Goal: Task Accomplishment & Management: Manage account settings

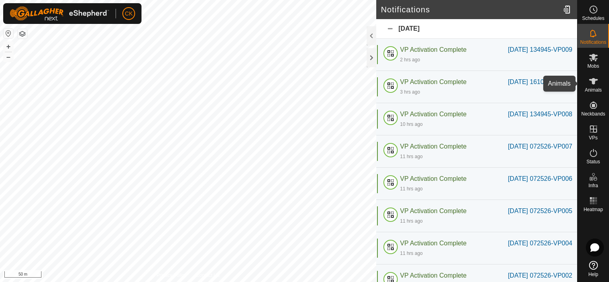
click at [592, 78] on icon at bounding box center [594, 82] width 10 height 10
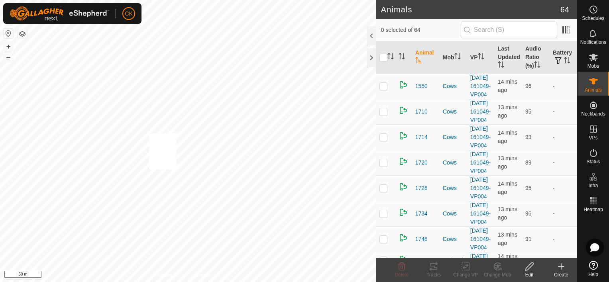
checkbox input "true"
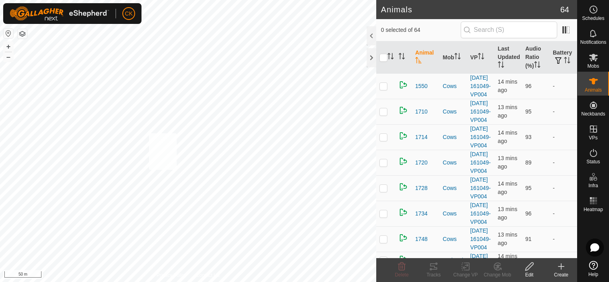
checkbox input "true"
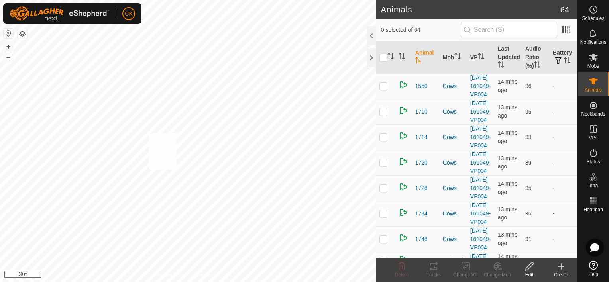
checkbox input "true"
click at [382, 59] on input "checkbox" at bounding box center [384, 58] width 8 height 8
checkbox input "true"
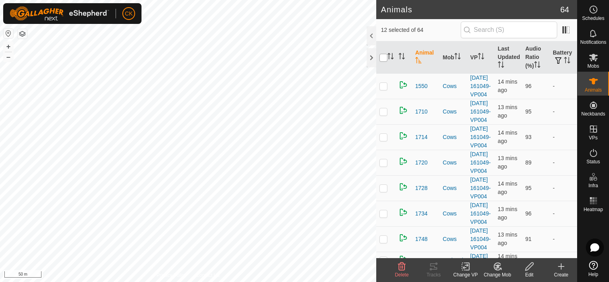
checkbox input "true"
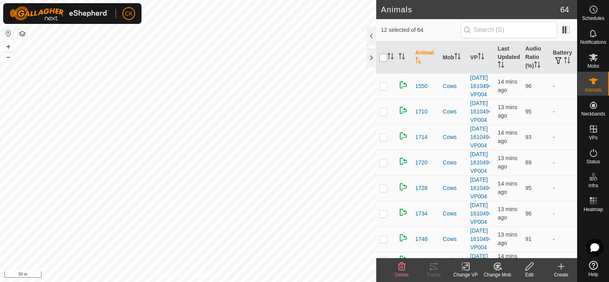
checkbox input "true"
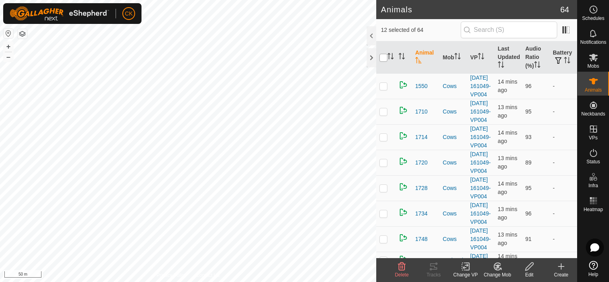
checkbox input "true"
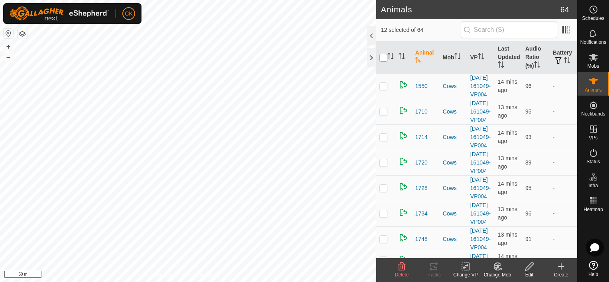
checkbox input "true"
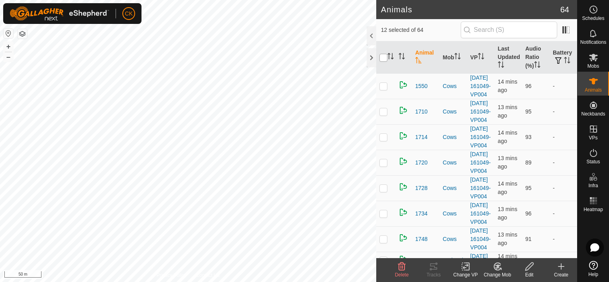
checkbox input "true"
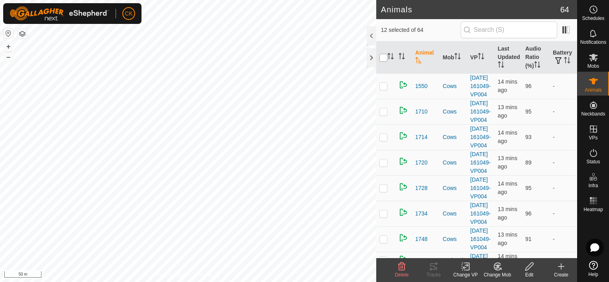
checkbox input "true"
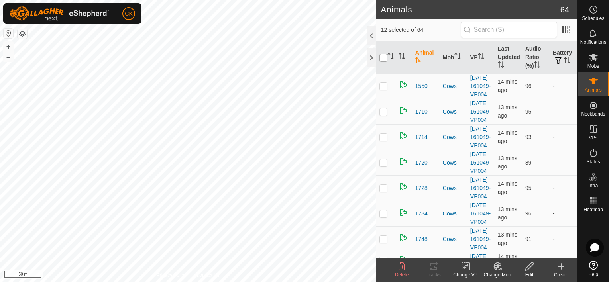
checkbox input "true"
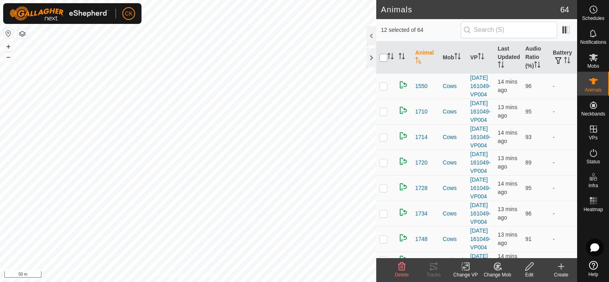
checkbox input "true"
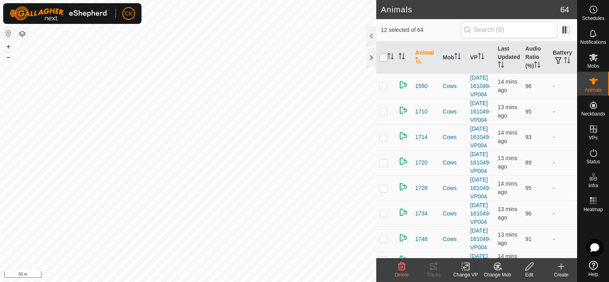
checkbox input "true"
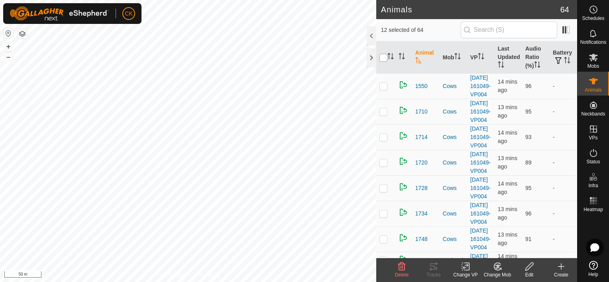
checkbox input "true"
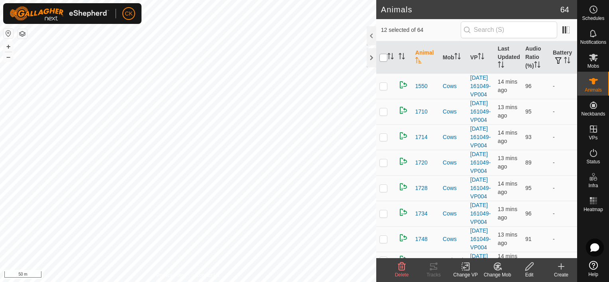
checkbox input "true"
click at [382, 59] on input "checkbox" at bounding box center [384, 58] width 8 height 8
checkbox input "false"
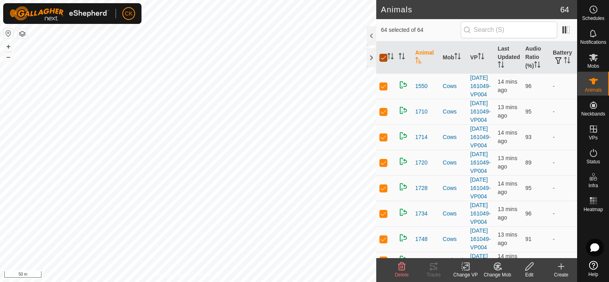
checkbox input "false"
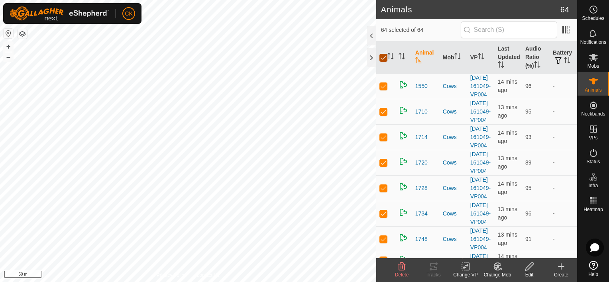
checkbox input "false"
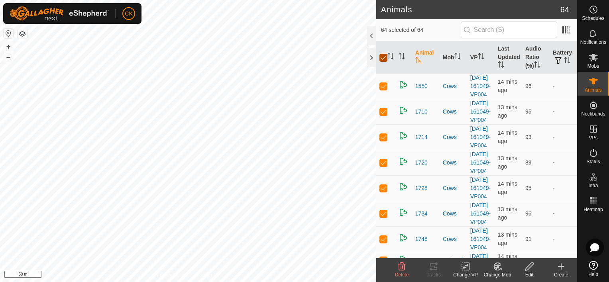
checkbox input "false"
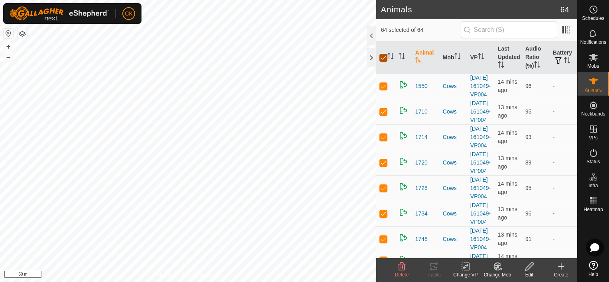
checkbox input "false"
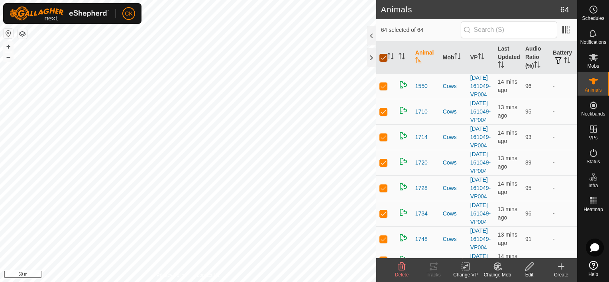
checkbox input "false"
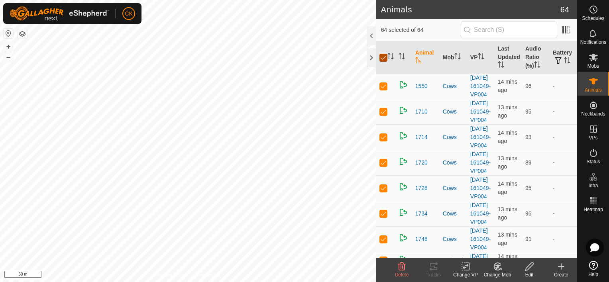
checkbox input "false"
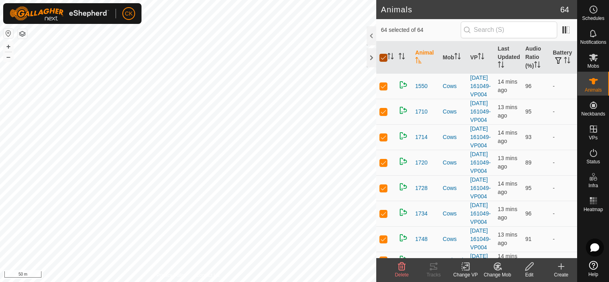
checkbox input "false"
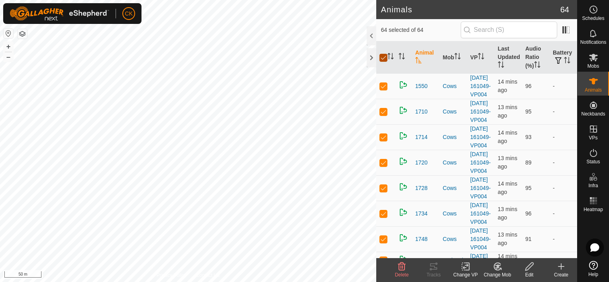
checkbox input "false"
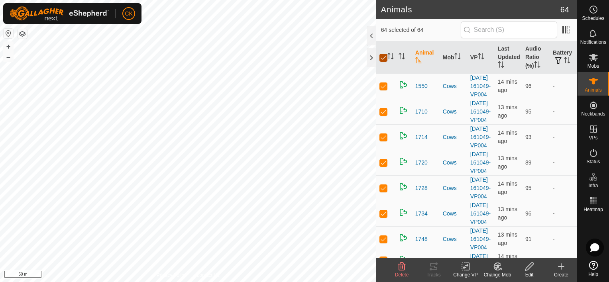
checkbox input "false"
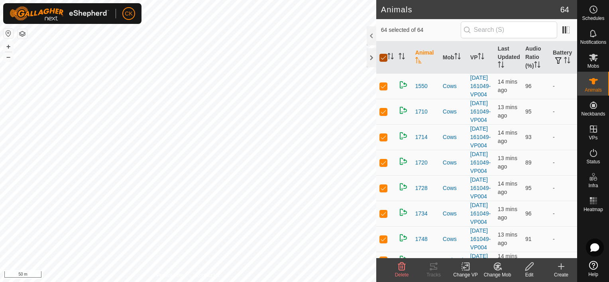
checkbox input "false"
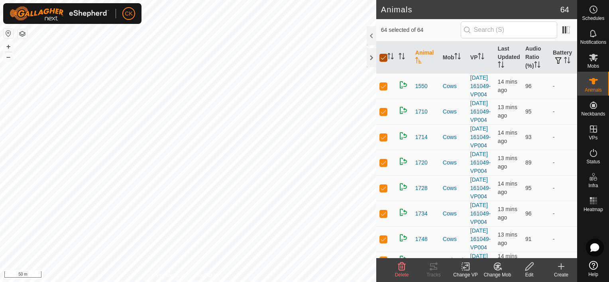
checkbox input "false"
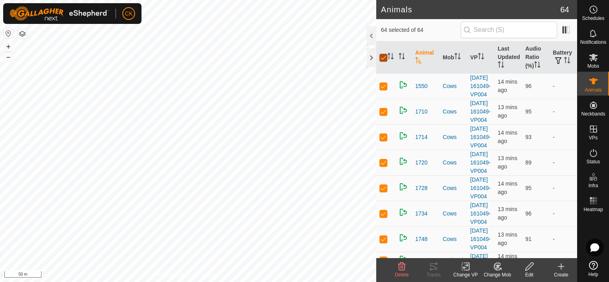
checkbox input "false"
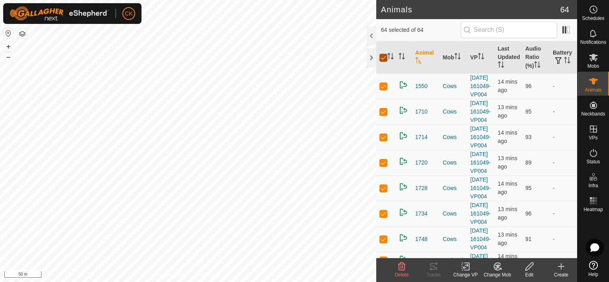
checkbox input "false"
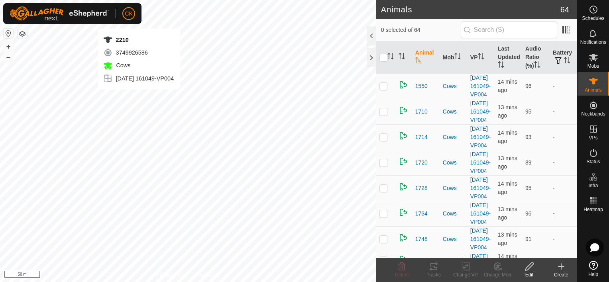
checkbox input "true"
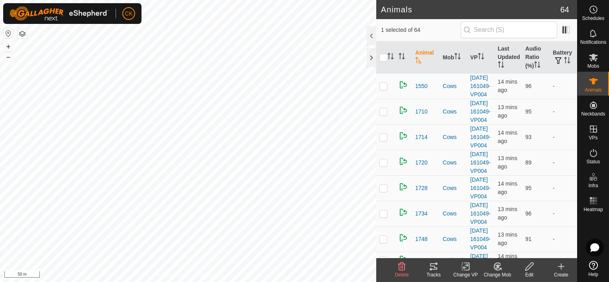
click at [432, 266] on icon at bounding box center [433, 267] width 7 height 6
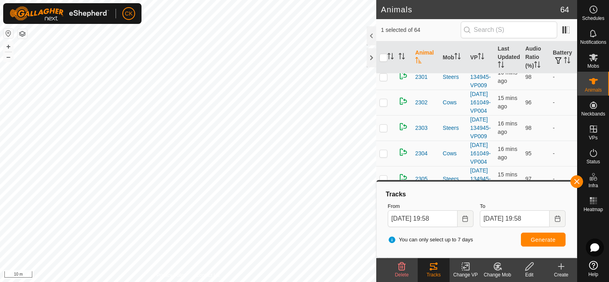
scroll to position [877, 0]
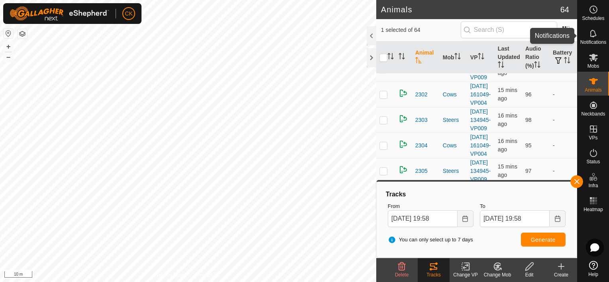
click at [594, 32] on icon at bounding box center [594, 34] width 10 height 10
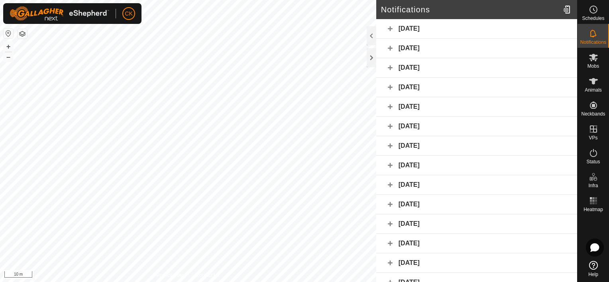
click at [521, 31] on div "Today" at bounding box center [476, 29] width 201 height 20
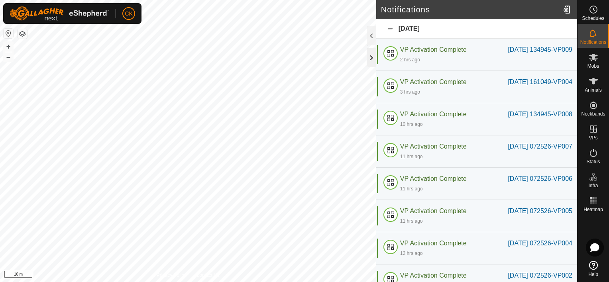
click at [370, 58] on div at bounding box center [372, 57] width 10 height 19
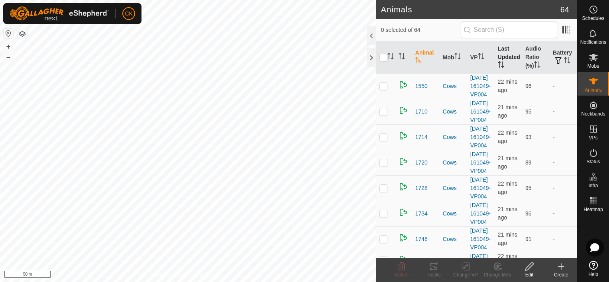
click at [503, 49] on th "Last Updated" at bounding box center [509, 57] width 28 height 32
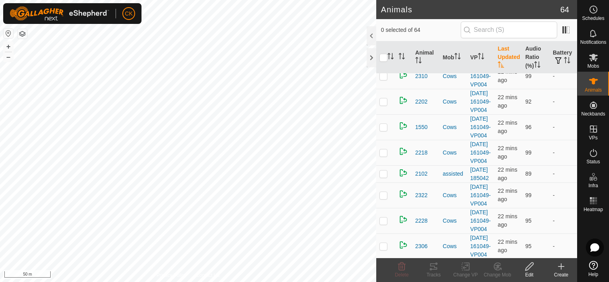
scroll to position [279, 0]
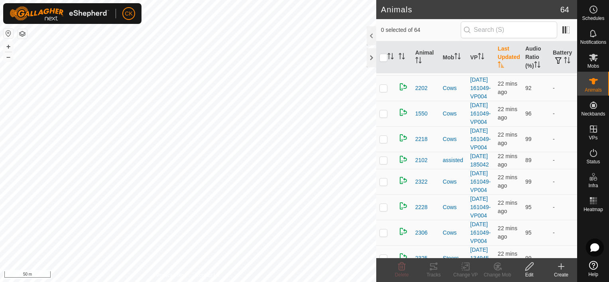
click at [502, 57] on th "Last Updated" at bounding box center [509, 57] width 28 height 32
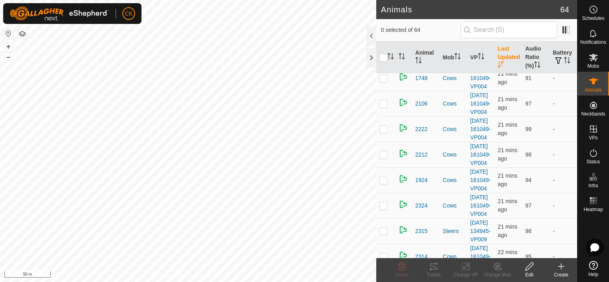
scroll to position [558, 0]
